Goal: Task Accomplishment & Management: Manage account settings

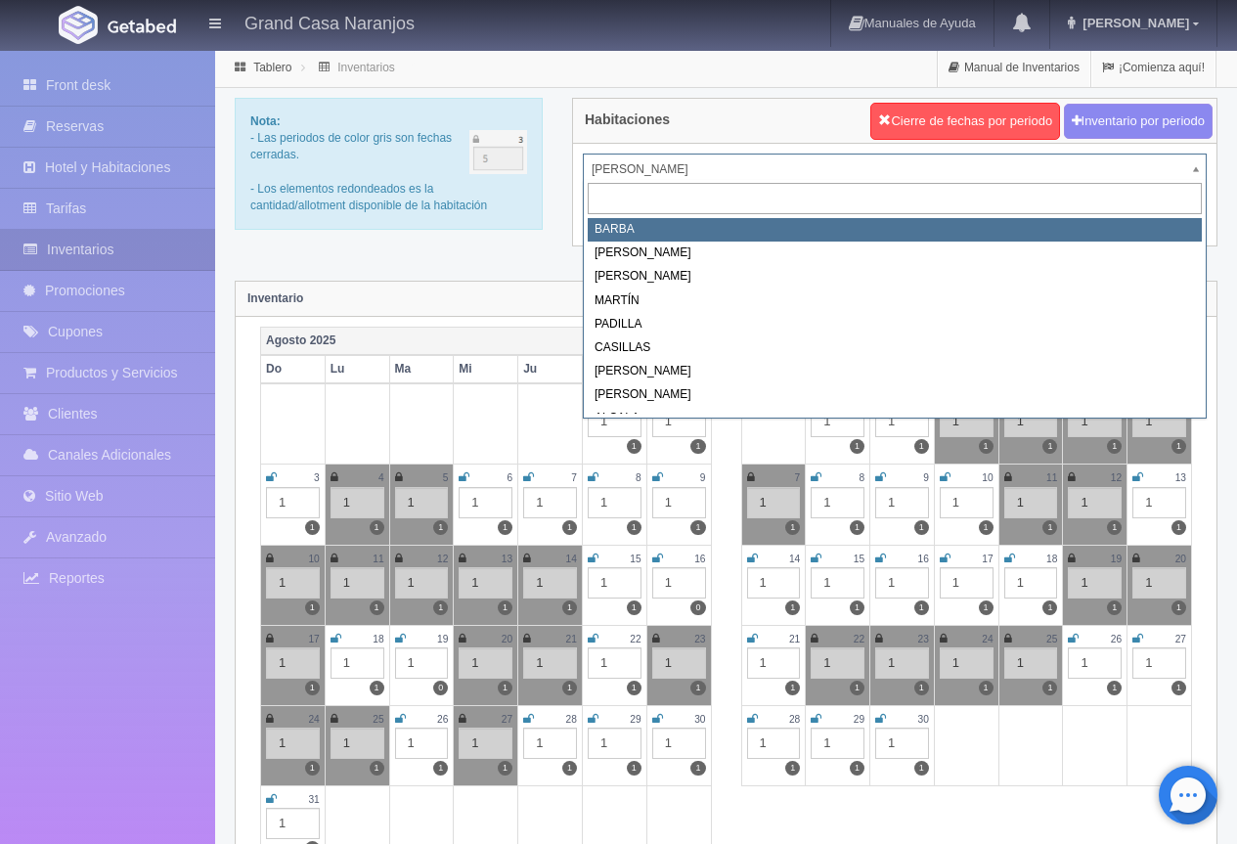
select select "2058"
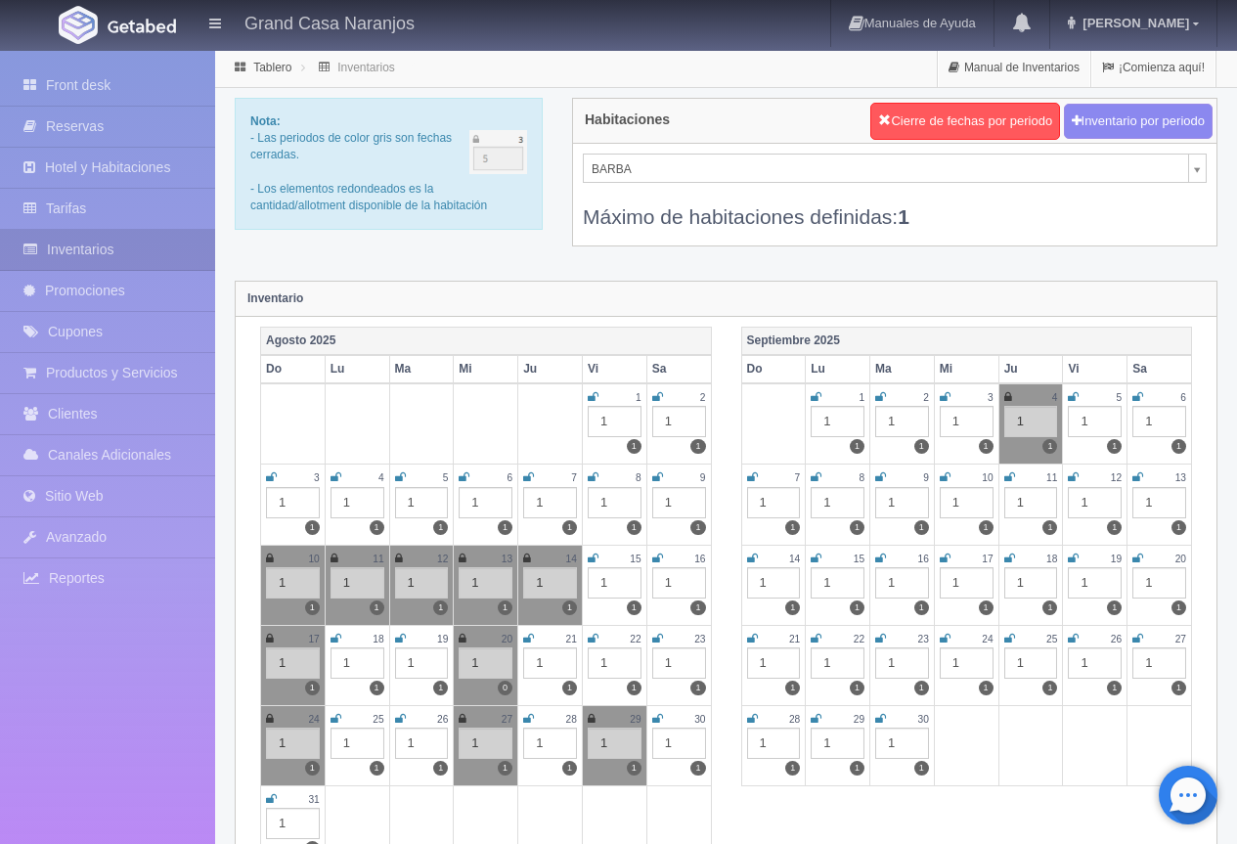
click at [762, 766] on td "28 1 1" at bounding box center [773, 745] width 65 height 80
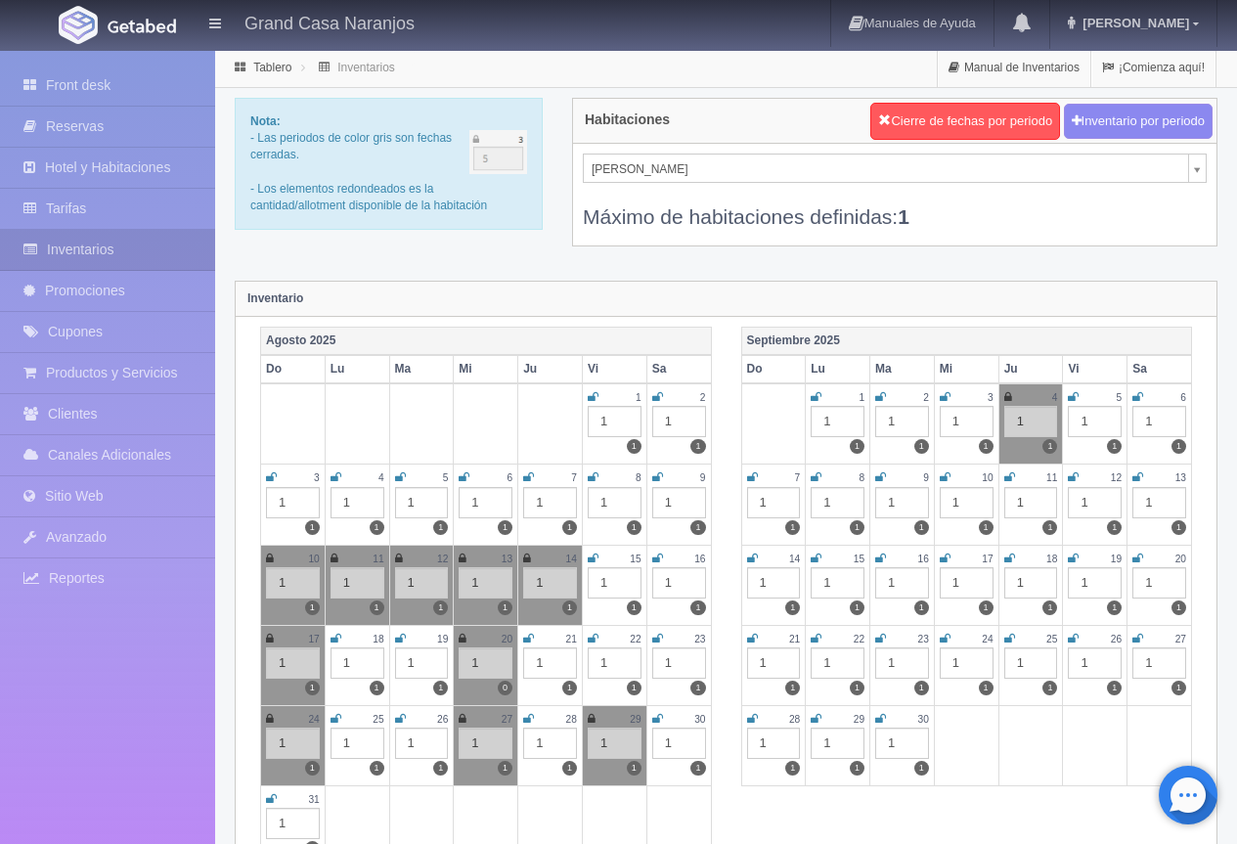
select select "2062"
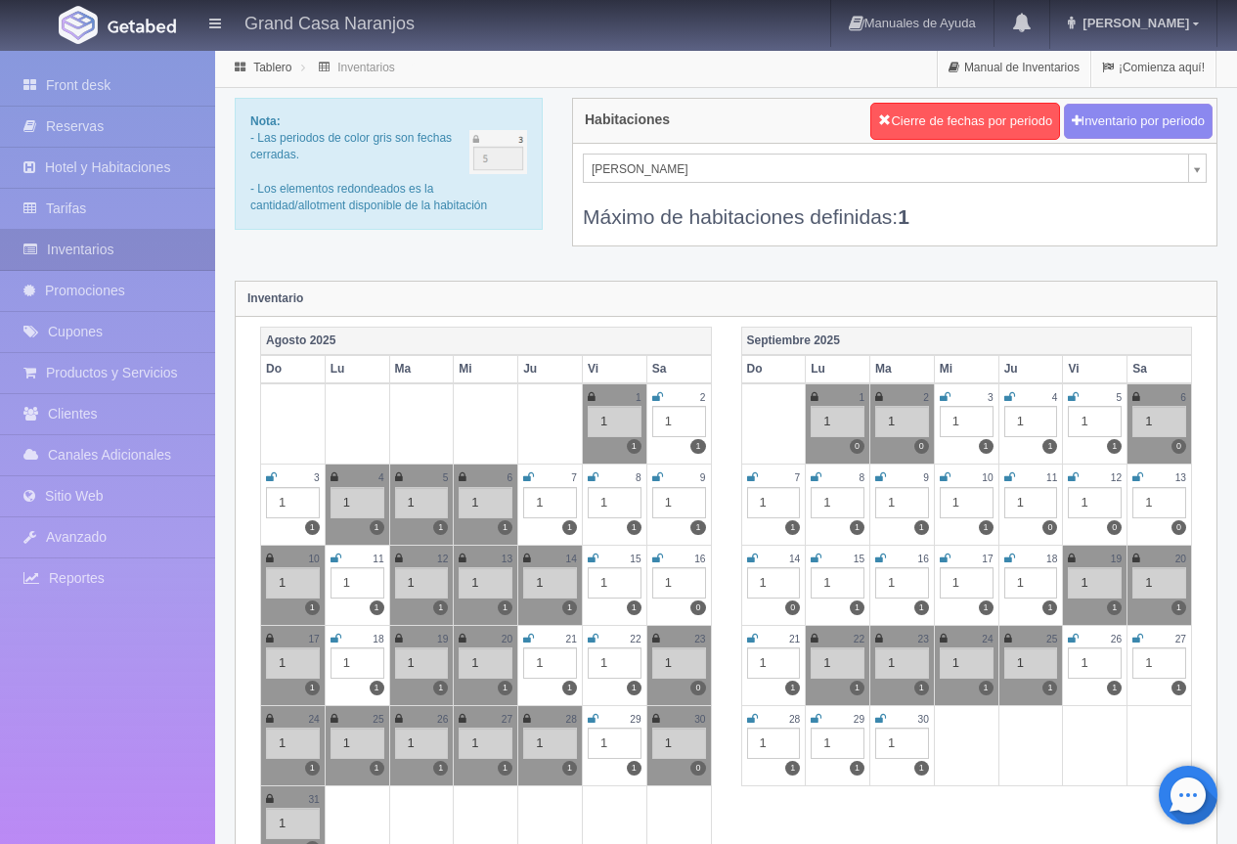
click at [473, 254] on div "Nota: - Las periodos de color gris son fechas cerradas. - Los elementos redonde…" at bounding box center [726, 184] width 1012 height 173
click at [89, 116] on link "Reservas" at bounding box center [107, 127] width 215 height 40
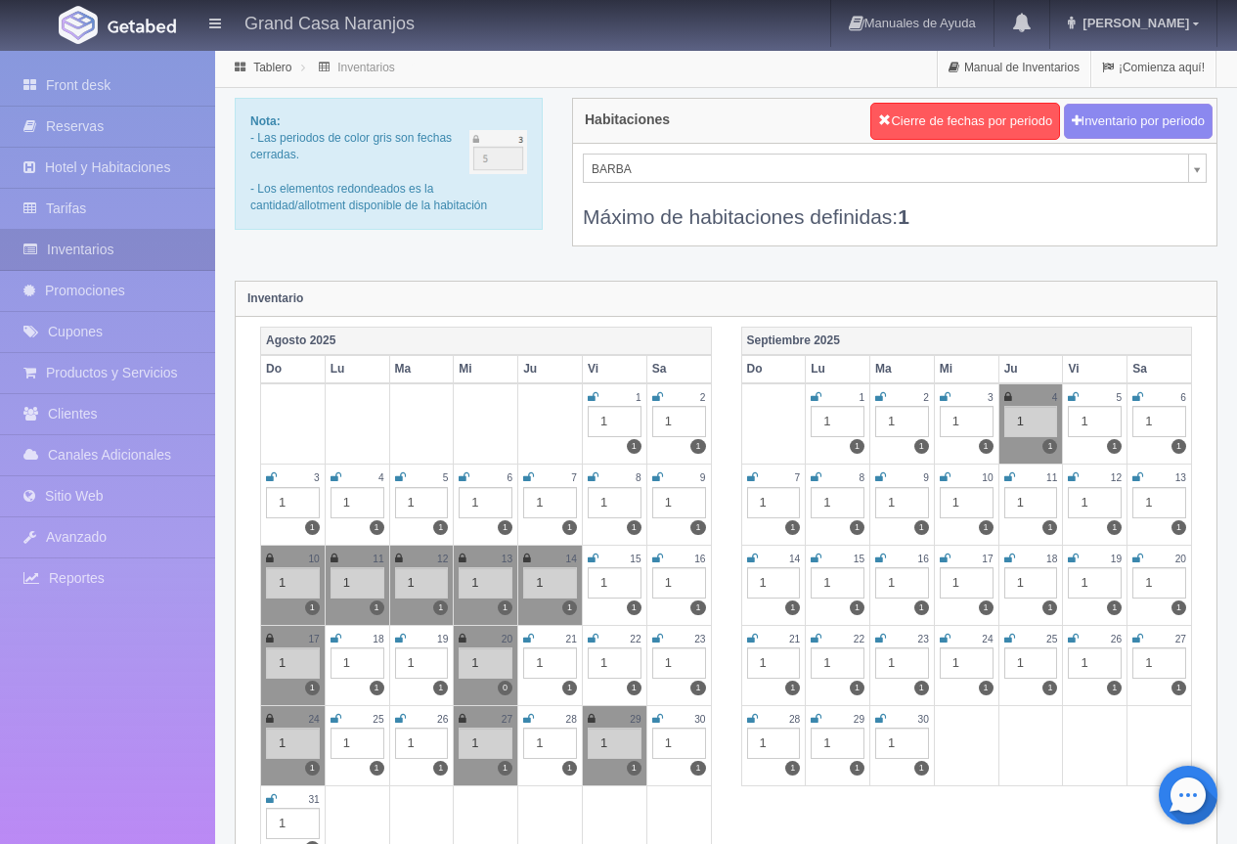
click at [529, 722] on icon at bounding box center [528, 719] width 11 height 12
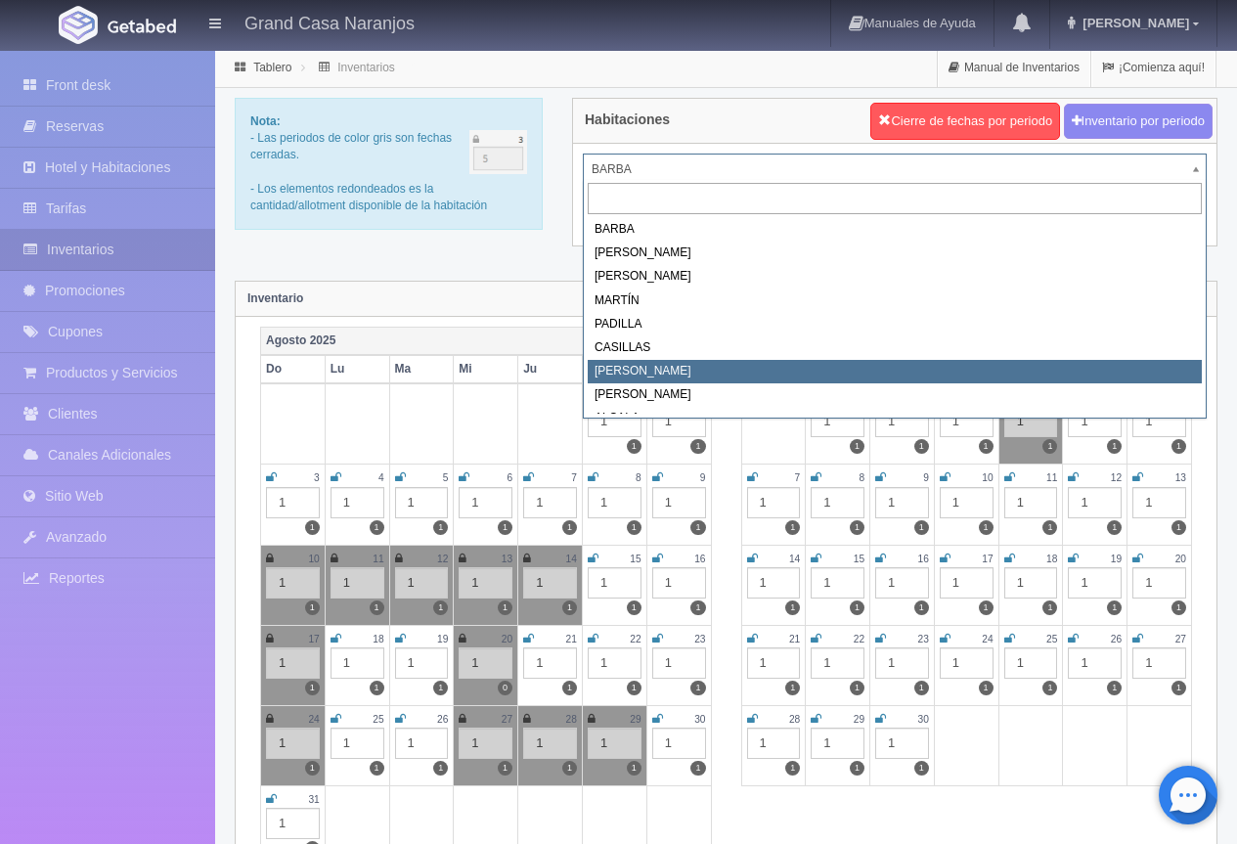
select select "2066"
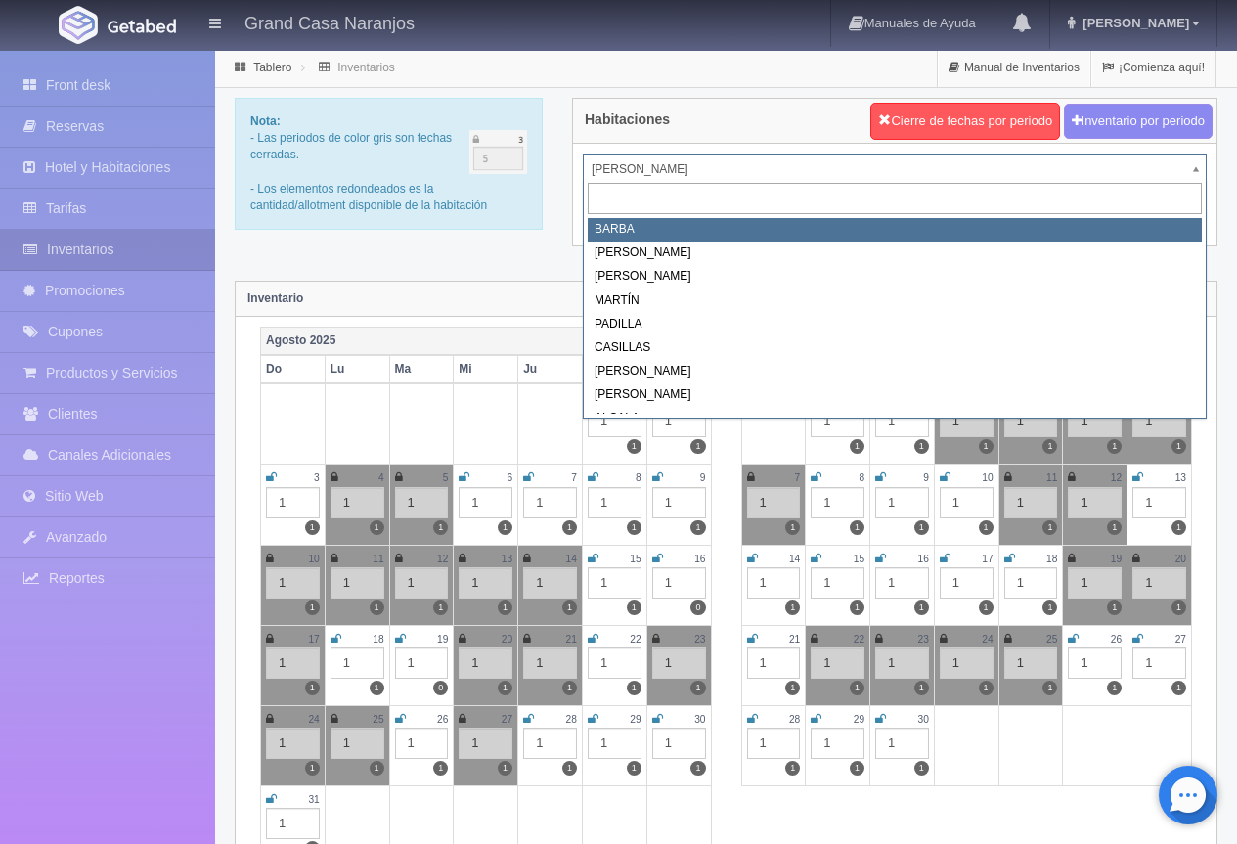
select select "2058"
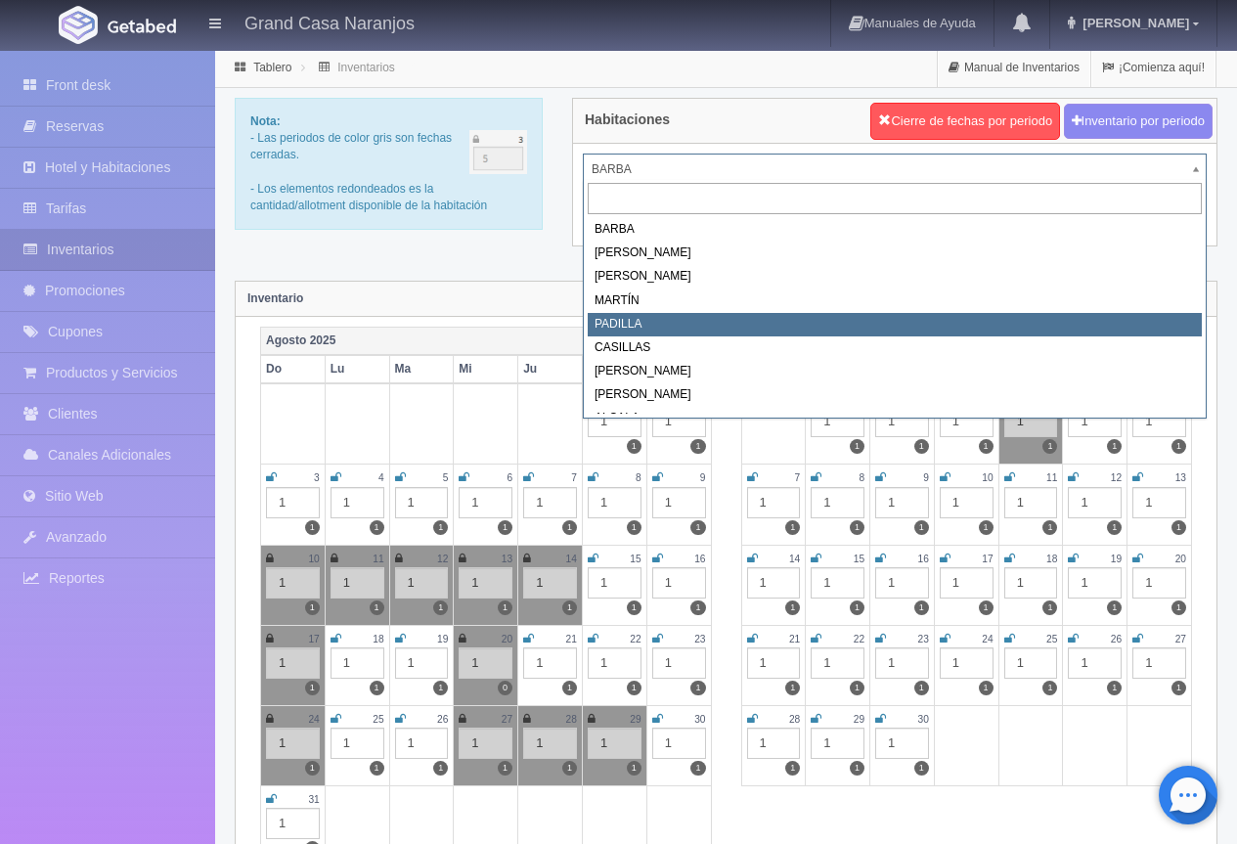
select select "2064"
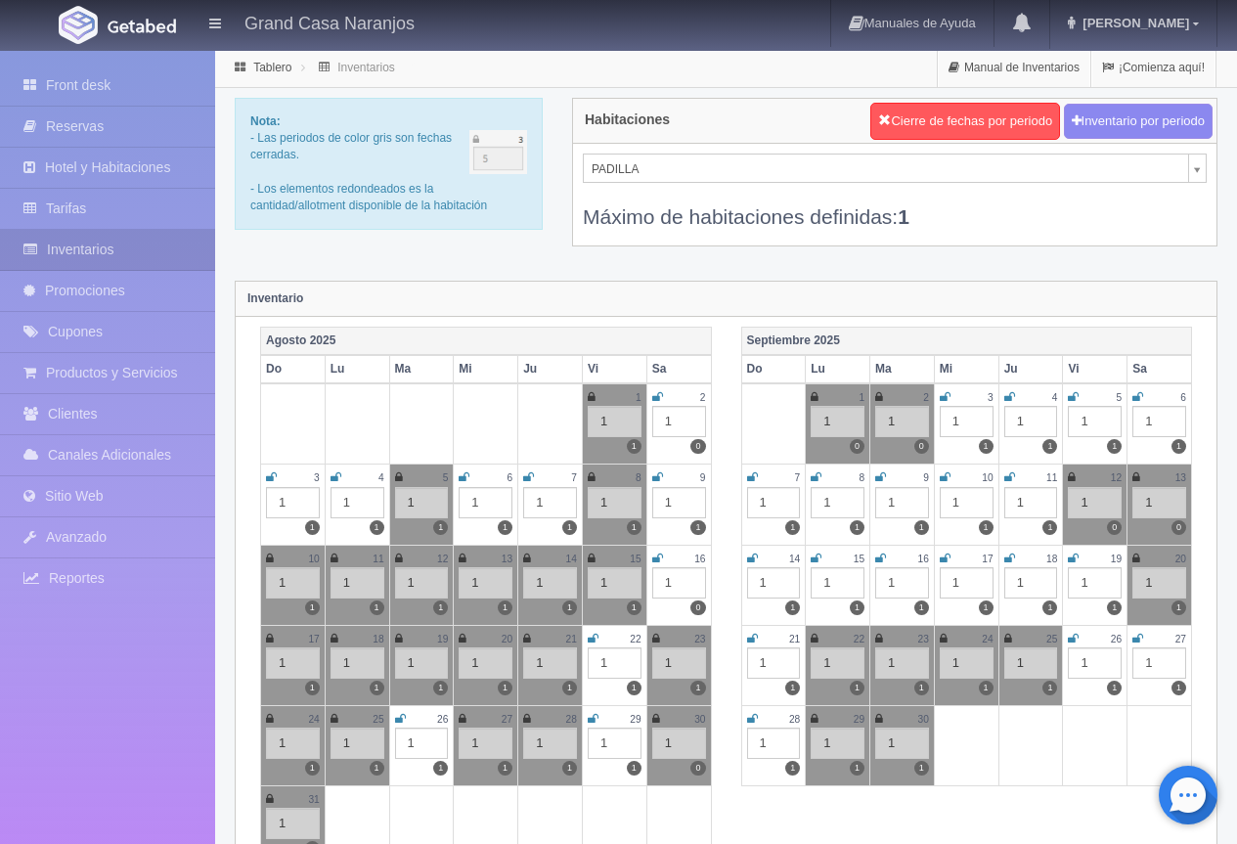
click at [1136, 643] on icon at bounding box center [1138, 639] width 11 height 12
click at [752, 720] on icon at bounding box center [752, 719] width 11 height 12
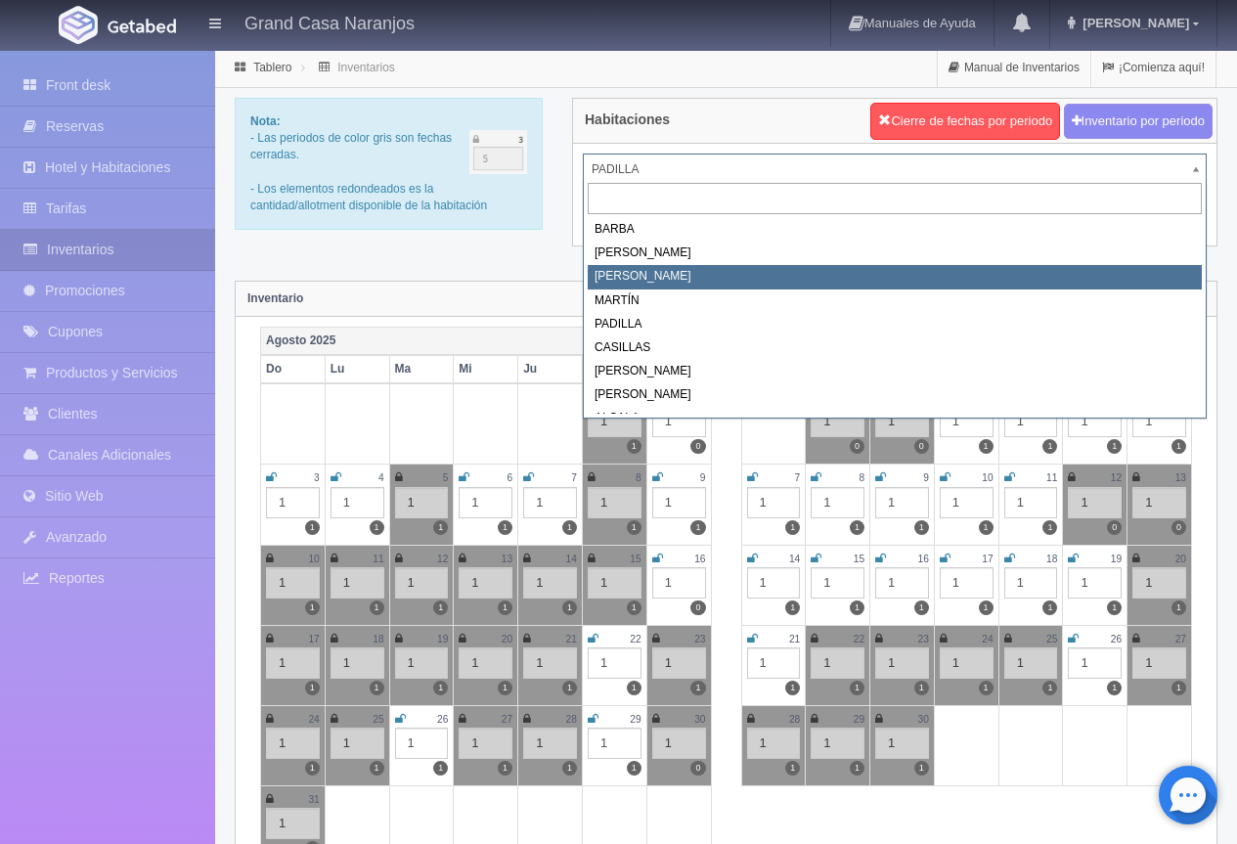
select select "2062"
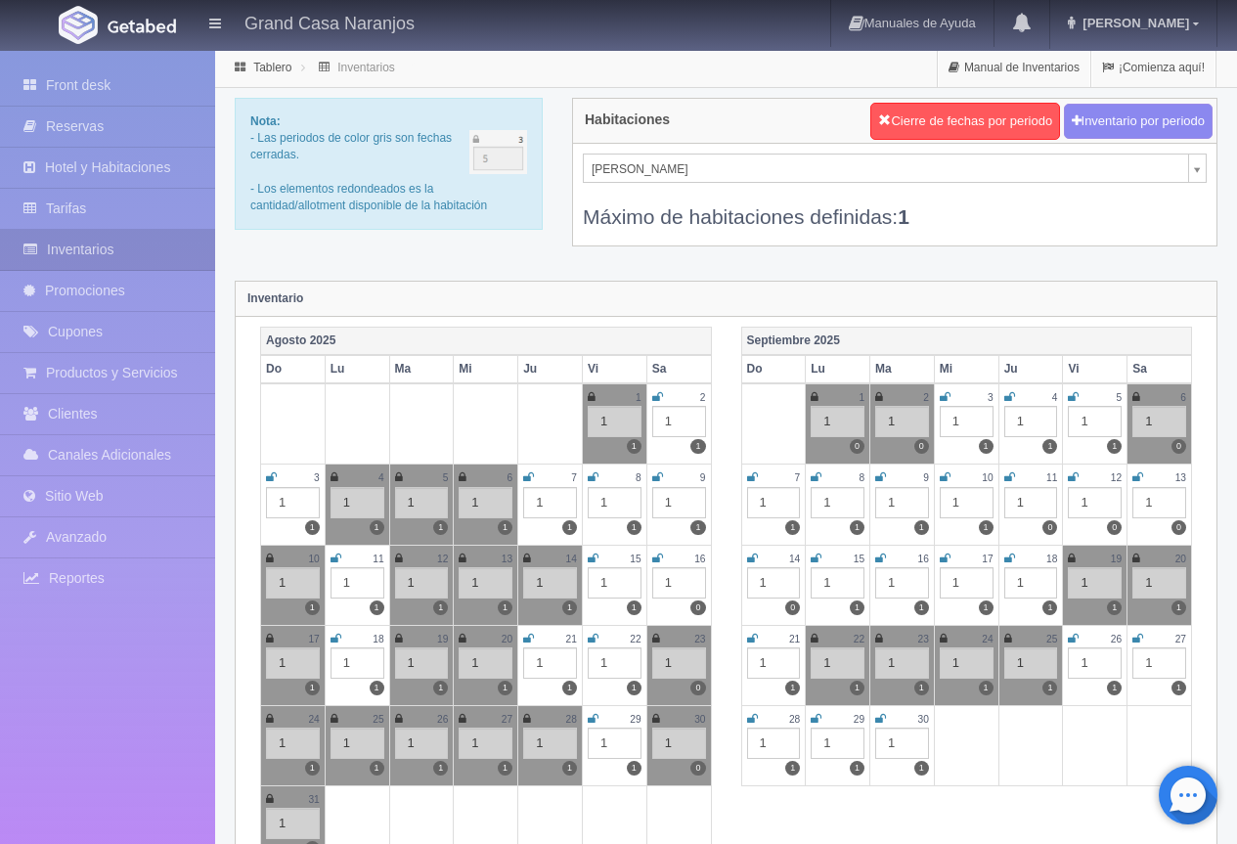
click at [1136, 642] on icon at bounding box center [1138, 639] width 11 height 12
click at [749, 721] on icon at bounding box center [752, 719] width 11 height 12
click at [813, 723] on icon at bounding box center [816, 719] width 11 height 12
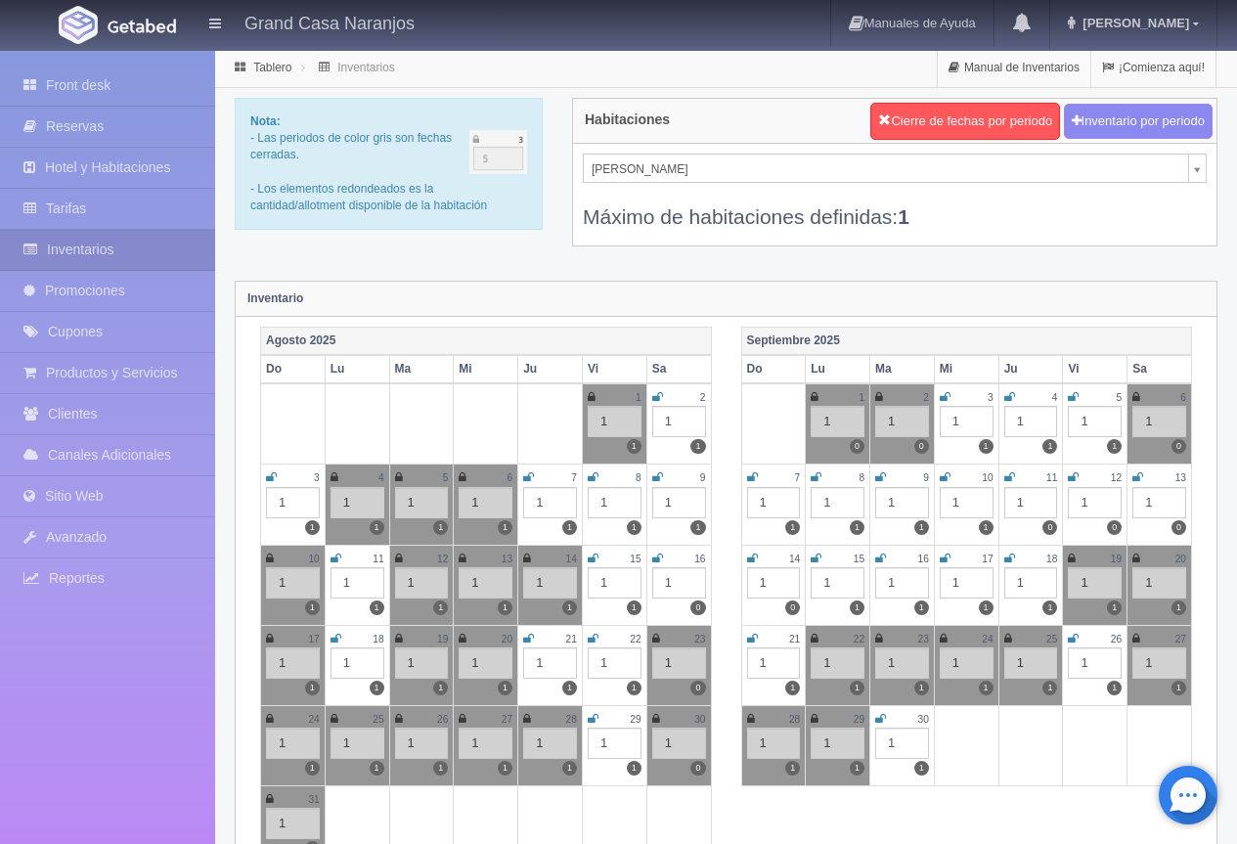
click at [882, 722] on icon at bounding box center [880, 719] width 11 height 12
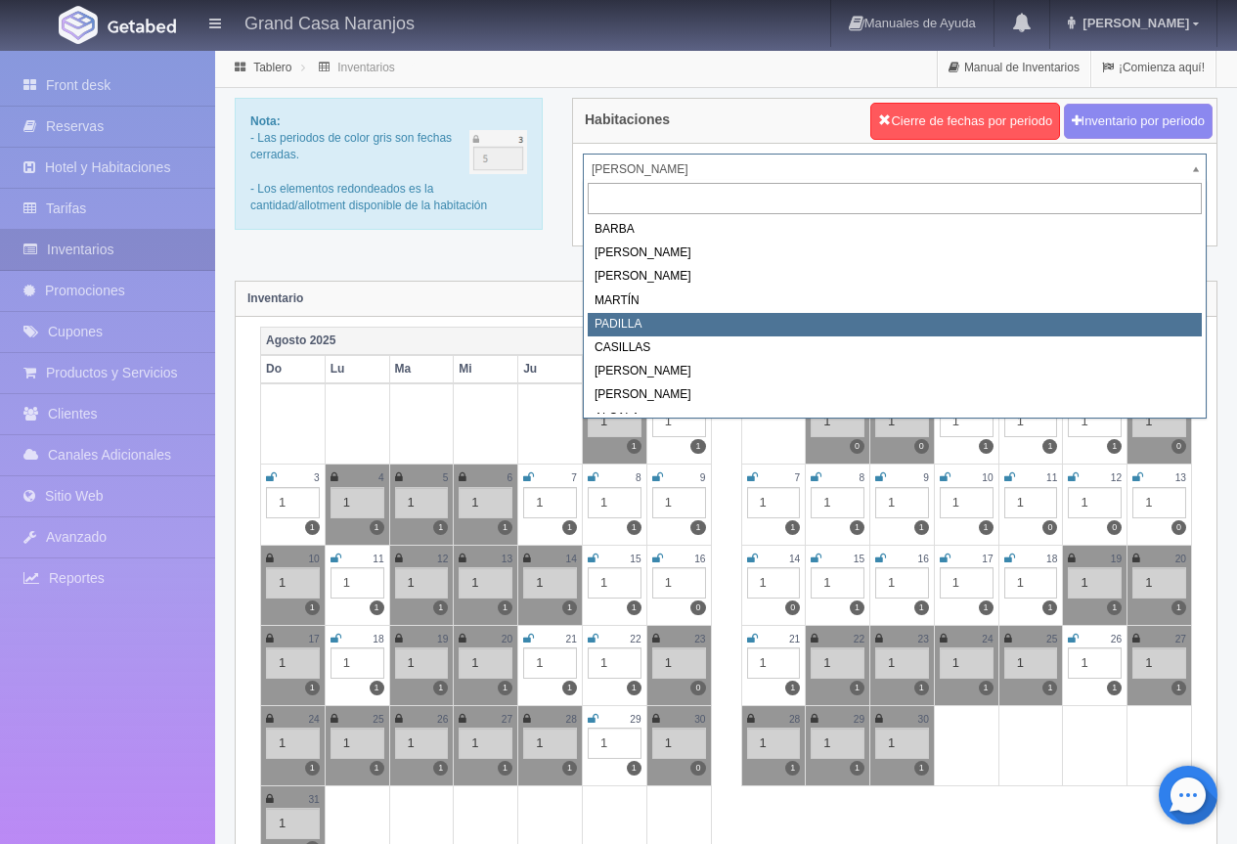
select select "2064"
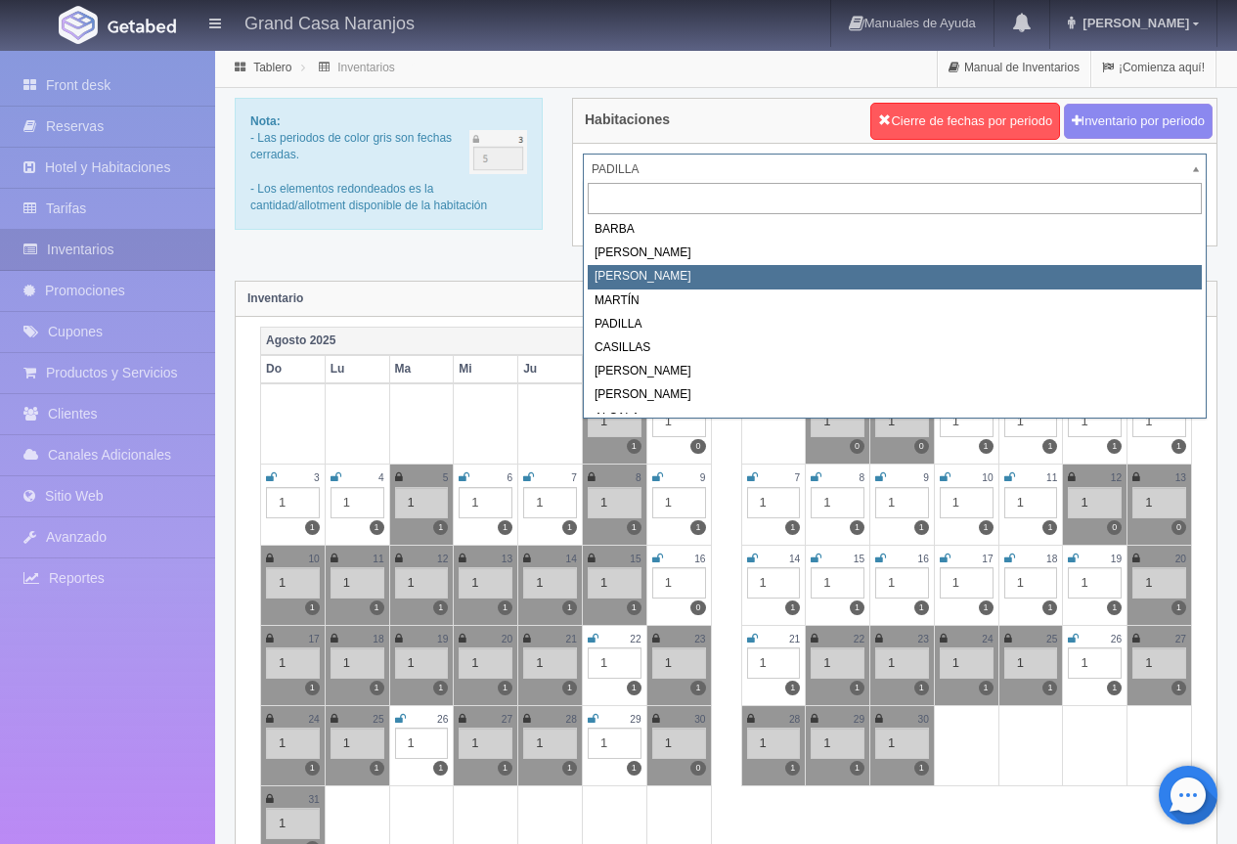
select select "2062"
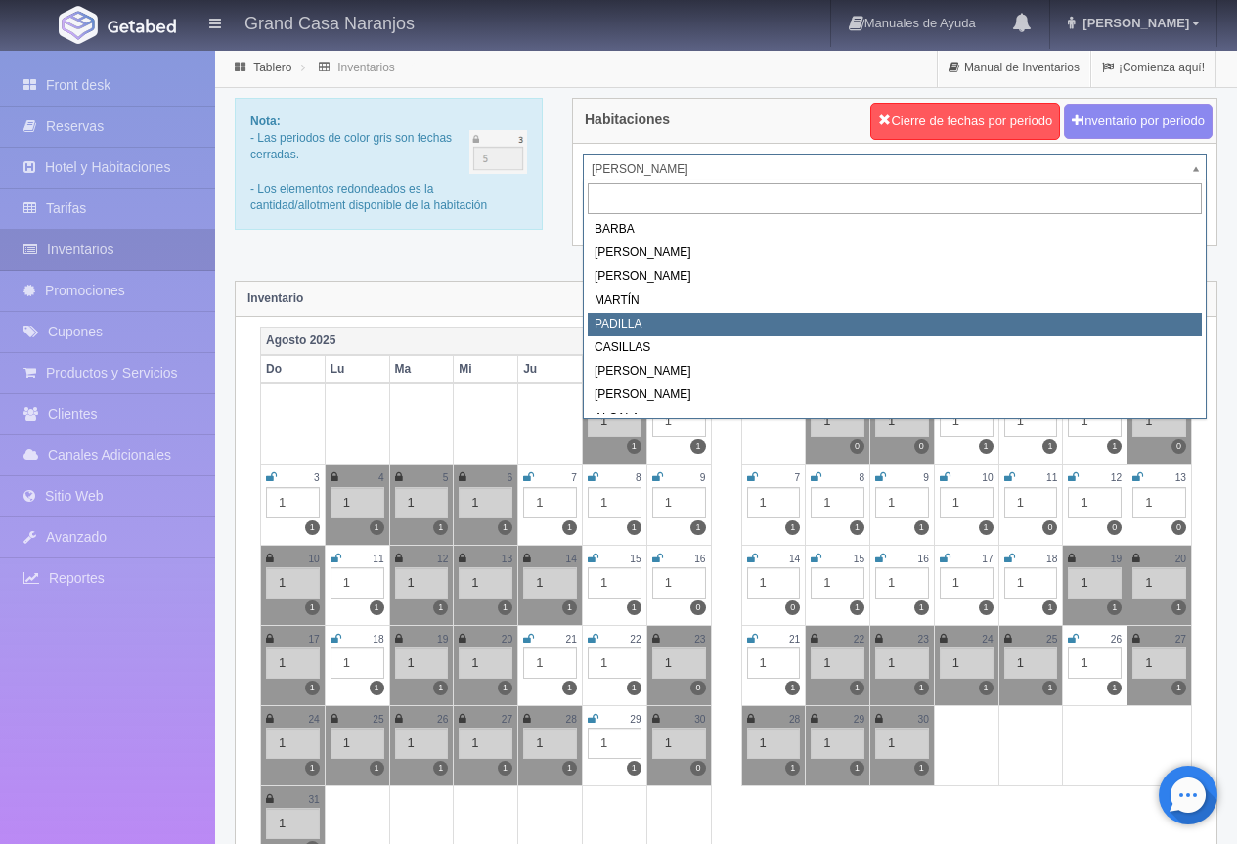
select select "2064"
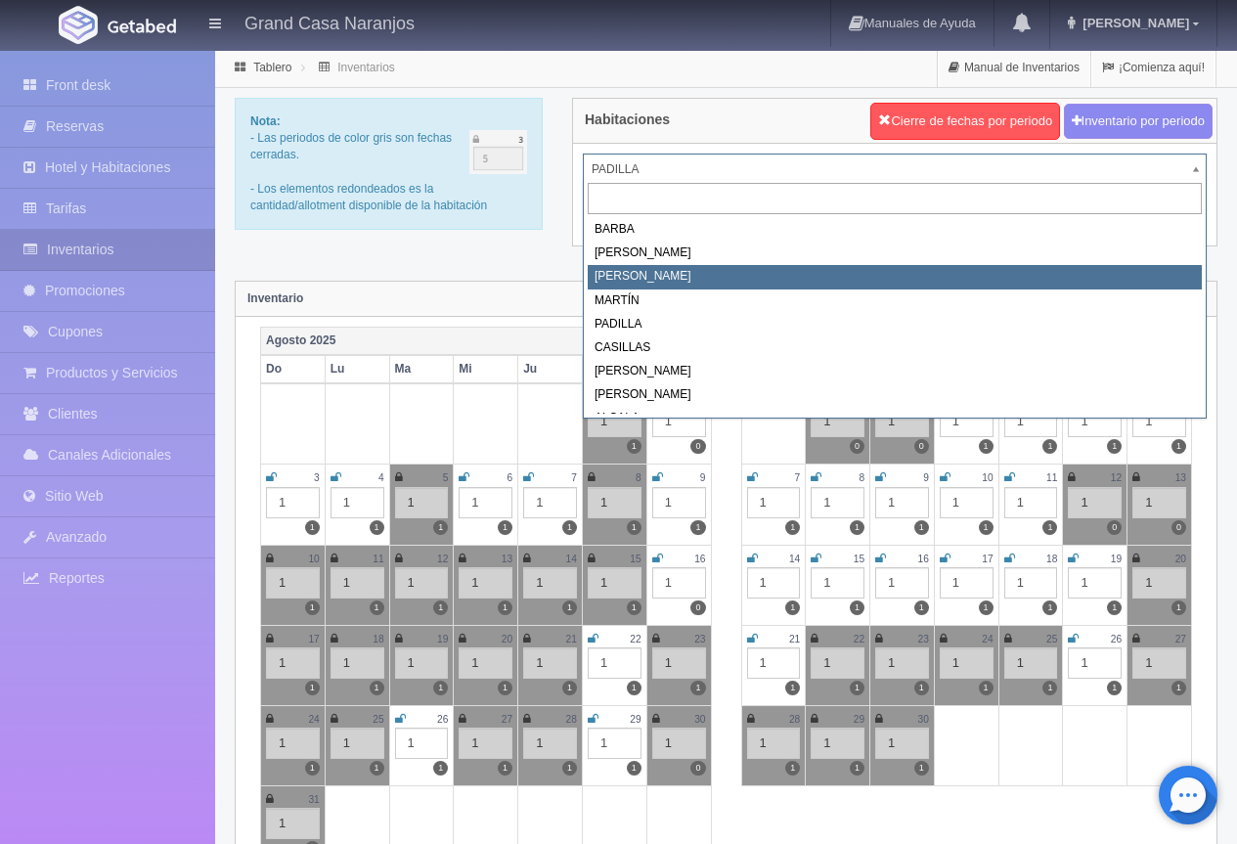
select select "2062"
